Goal: Navigation & Orientation: Go to known website

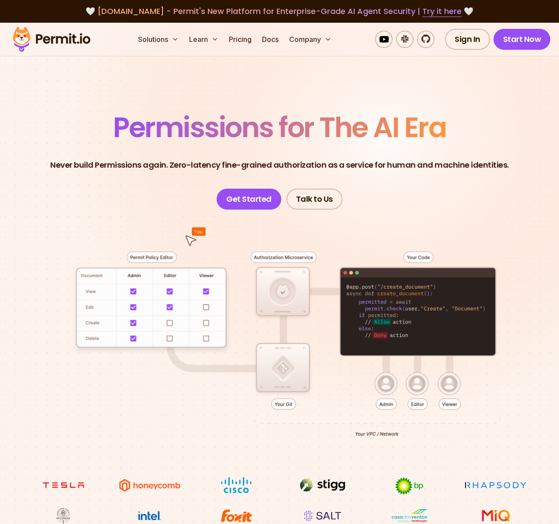
scroll to position [4320, 0]
